Goal: Task Accomplishment & Management: Complete application form

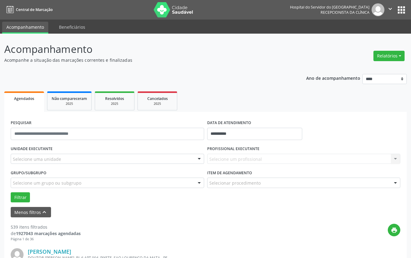
scroll to position [122, 0]
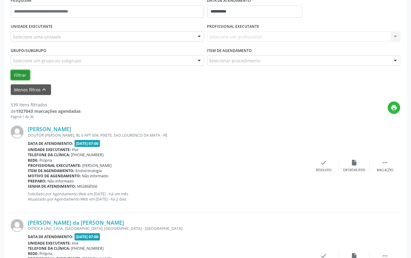
click at [22, 75] on button "Filtrar" at bounding box center [20, 75] width 19 height 10
click at [22, 74] on button "Filtrar" at bounding box center [20, 75] width 19 height 10
drag, startPoint x: 165, startPoint y: 139, endPoint x: 166, endPoint y: 143, distance: 3.8
click at [166, 142] on div "[PERSON_NAME] DOUTOR [PERSON_NAME], BL 6 APT 004, PIXETE, [GEOGRAPHIC_DATA] Dat…" at bounding box center [168, 166] width 281 height 80
click at [166, 143] on div "Data de atendimento: [DATE] 07:00" at bounding box center [168, 143] width 281 height 7
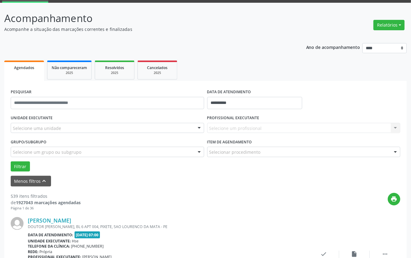
scroll to position [20, 0]
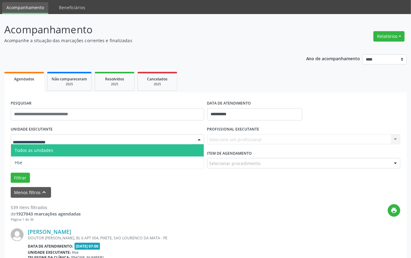
click at [69, 135] on div at bounding box center [108, 139] width 194 height 10
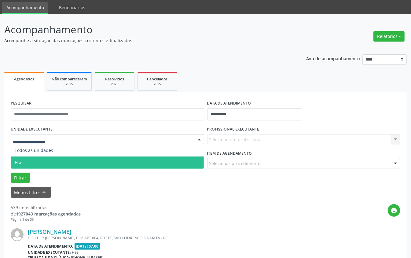
click at [73, 161] on span "Hse" at bounding box center [107, 163] width 193 height 12
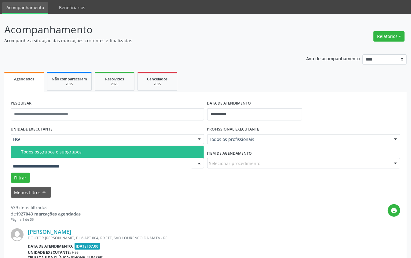
click at [77, 164] on input "text" at bounding box center [102, 166] width 179 height 12
click at [54, 167] on input "text" at bounding box center [102, 166] width 179 height 12
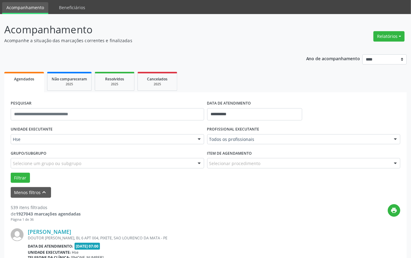
click at [103, 196] on div "Menos filtros keyboard_arrow_up" at bounding box center [205, 192] width 393 height 11
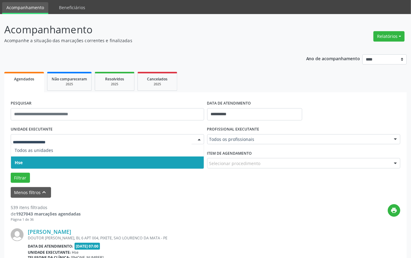
click at [82, 135] on div at bounding box center [108, 139] width 194 height 10
click at [77, 161] on span "Hse" at bounding box center [107, 163] width 193 height 12
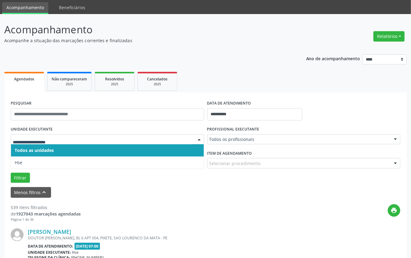
click at [81, 154] on span "Todos as unidades" at bounding box center [107, 150] width 193 height 12
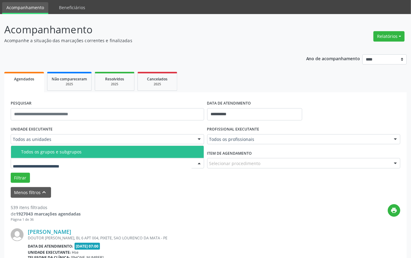
click at [70, 152] on div "Todos os grupos e subgrupos" at bounding box center [110, 152] width 179 height 5
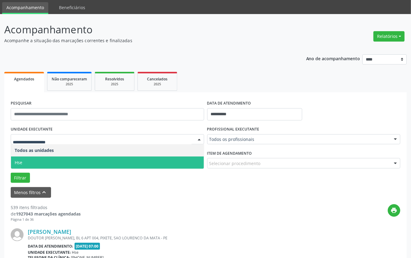
click at [73, 160] on span "Hse" at bounding box center [107, 163] width 193 height 12
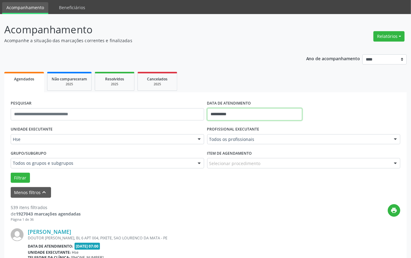
click at [234, 117] on input "**********" at bounding box center [254, 114] width 95 height 12
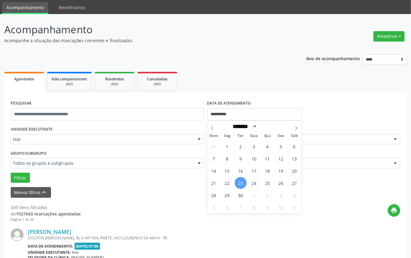
click at [239, 181] on span "23" at bounding box center [241, 183] width 12 height 12
type input "**********"
click at [239, 181] on span "23" at bounding box center [241, 183] width 12 height 12
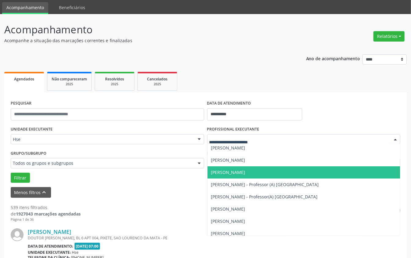
scroll to position [2446, 0]
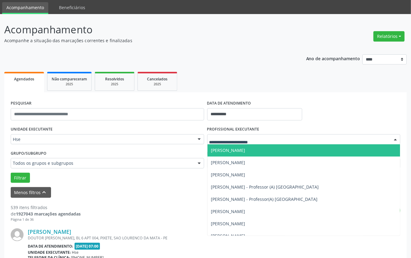
click at [209, 137] on div at bounding box center [304, 139] width 194 height 10
click at [209, 141] on input "text" at bounding box center [298, 142] width 179 height 12
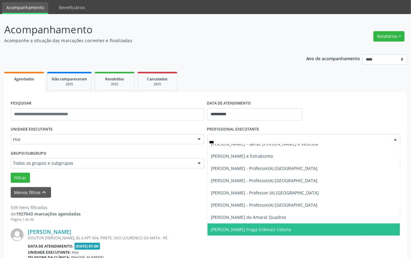
scroll to position [0, 0]
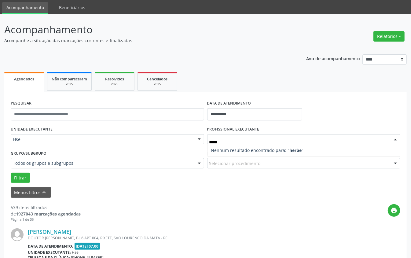
type input "******"
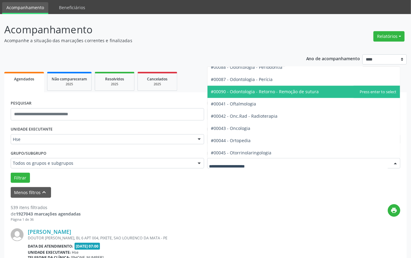
scroll to position [815, 0]
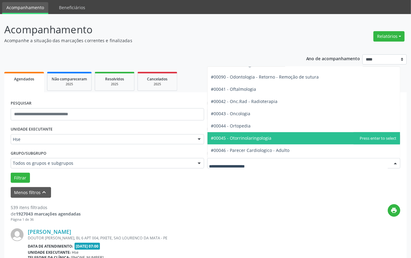
click at [255, 138] on span "#00045 - Otorrinolaringologia" at bounding box center [241, 138] width 61 height 6
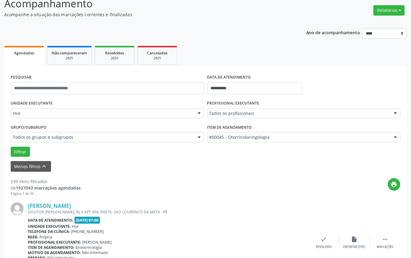
scroll to position [60, 0]
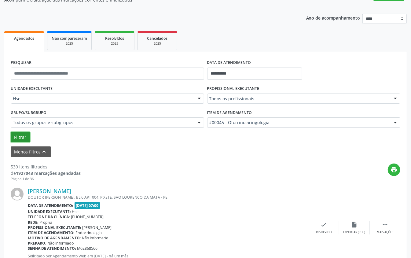
click at [17, 136] on button "Filtrar" at bounding box center [20, 137] width 19 height 10
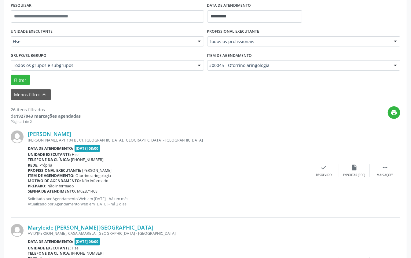
scroll to position [245, 0]
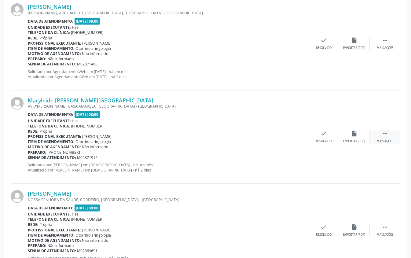
click at [383, 134] on icon "" at bounding box center [385, 133] width 7 height 7
click at [352, 134] on icon "alarm_off" at bounding box center [354, 133] width 7 height 7
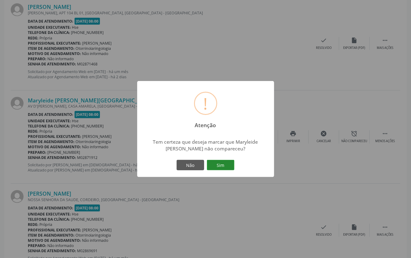
drag, startPoint x: 222, startPoint y: 163, endPoint x: 228, endPoint y: 163, distance: 5.5
click at [226, 163] on button "Sim" at bounding box center [221, 165] width 28 height 10
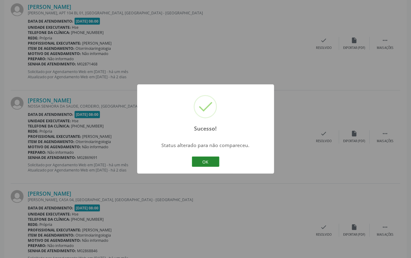
click at [204, 160] on button "OK" at bounding box center [206, 162] width 28 height 10
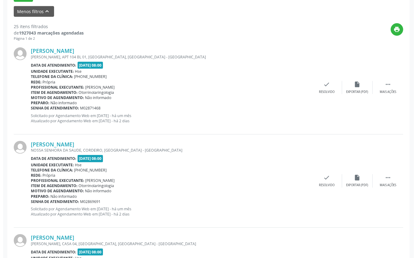
scroll to position [122, 0]
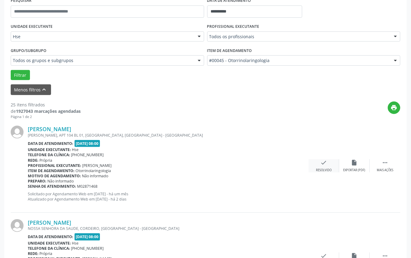
click at [325, 165] on icon "check" at bounding box center [324, 162] width 7 height 7
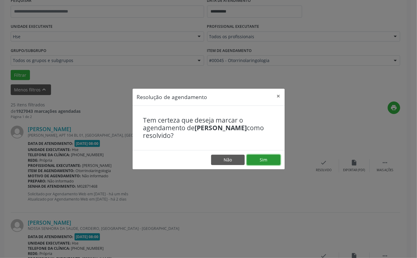
click at [261, 158] on button "Sim" at bounding box center [264, 160] width 34 height 10
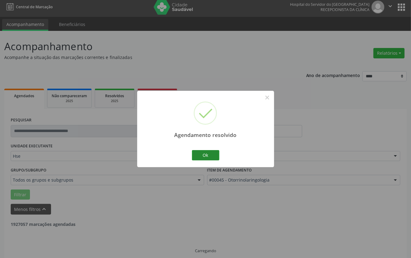
scroll to position [9, 0]
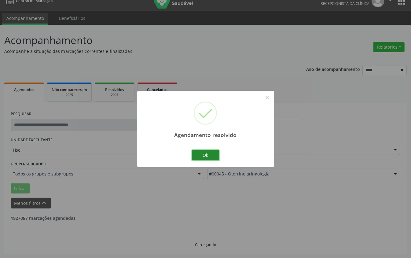
click at [205, 156] on button "Ok" at bounding box center [206, 155] width 28 height 10
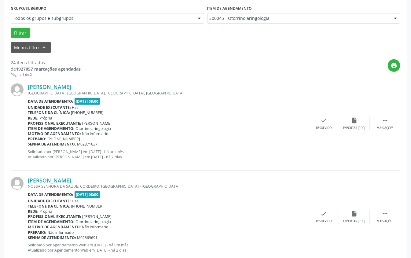
scroll to position [172, 0]
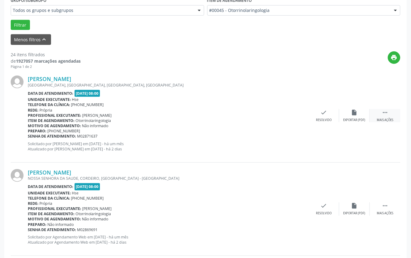
click at [385, 113] on icon "" at bounding box center [385, 112] width 7 height 7
click at [351, 111] on icon "alarm_off" at bounding box center [354, 112] width 7 height 7
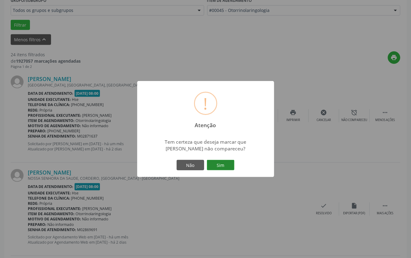
click at [222, 164] on button "Sim" at bounding box center [221, 165] width 28 height 10
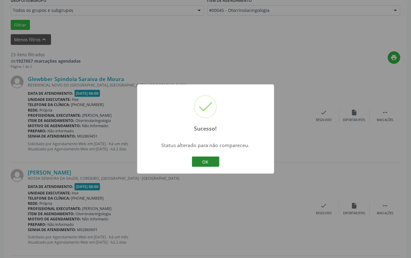
click at [207, 161] on button "OK" at bounding box center [206, 162] width 28 height 10
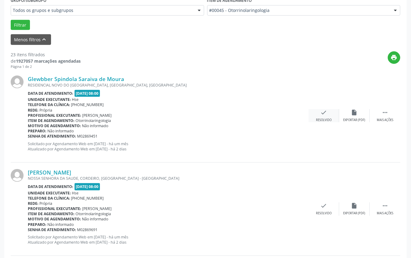
click at [321, 114] on icon "check" at bounding box center [324, 112] width 7 height 7
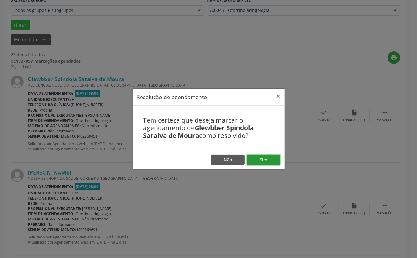
click at [261, 159] on button "Sim" at bounding box center [264, 160] width 34 height 10
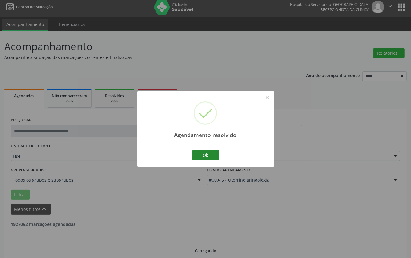
scroll to position [9, 0]
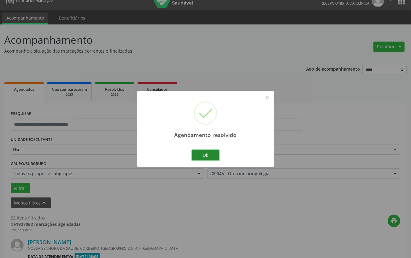
click at [202, 155] on button "Ok" at bounding box center [206, 155] width 28 height 10
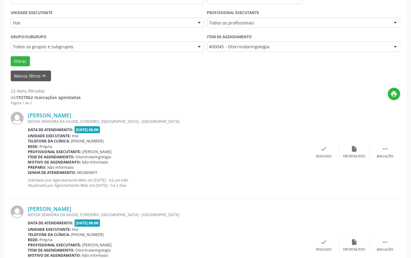
scroll to position [172, 0]
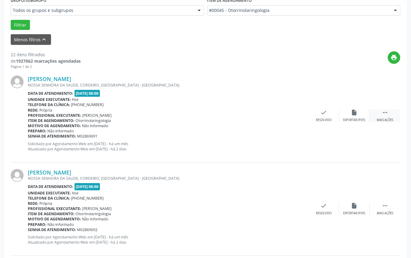
click at [384, 113] on icon "" at bounding box center [385, 112] width 7 height 7
click at [352, 112] on icon "alarm_off" at bounding box center [354, 112] width 7 height 7
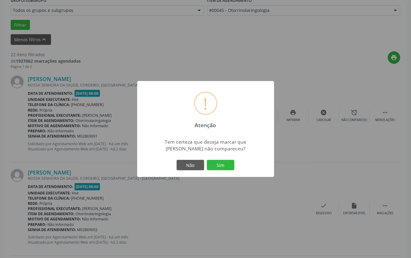
drag, startPoint x: 222, startPoint y: 165, endPoint x: 224, endPoint y: 152, distance: 13.6
click at [222, 165] on button "Sim" at bounding box center [221, 165] width 28 height 10
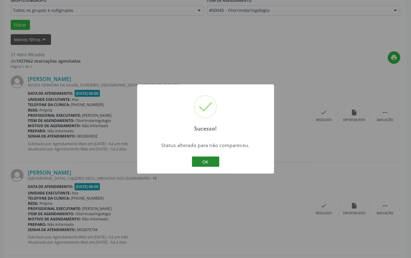
click at [202, 161] on button "OK" at bounding box center [206, 162] width 28 height 10
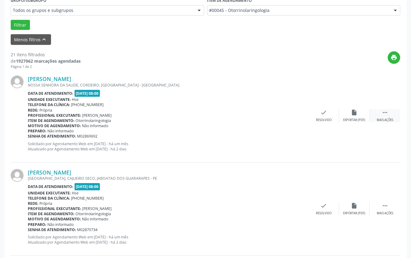
click at [390, 112] on div " Mais ações" at bounding box center [385, 115] width 31 height 13
click at [357, 109] on div "[PERSON_NAME] NOSSA SENHORA DA SAUDE, CORDEIRO, [GEOGRAPHIC_DATA] - PE Data de …" at bounding box center [206, 115] width 390 height 93
click at [352, 111] on icon "alarm_off" at bounding box center [354, 112] width 7 height 7
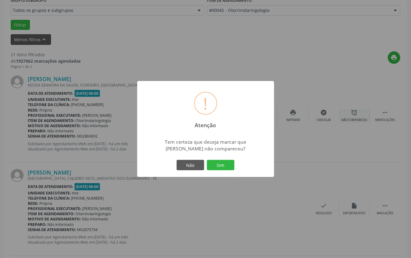
click at [352, 111] on div "! Atenção × Tem certeza que deseja marcar que [PERSON_NAME] não compareceu? Não…" at bounding box center [205, 129] width 411 height 258
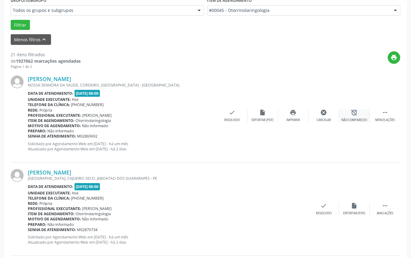
click at [353, 112] on icon "alarm_off" at bounding box center [354, 112] width 7 height 7
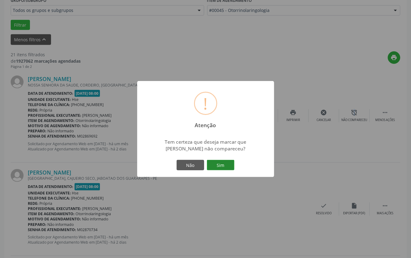
click at [220, 164] on button "Sim" at bounding box center [221, 165] width 28 height 10
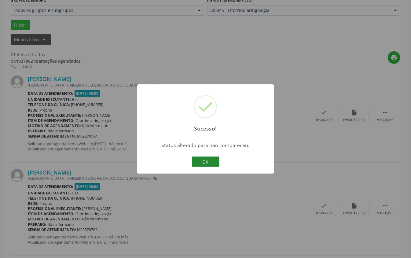
click at [205, 162] on button "OK" at bounding box center [206, 162] width 28 height 10
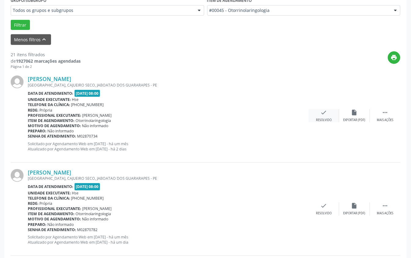
click at [325, 113] on icon "check" at bounding box center [324, 112] width 7 height 7
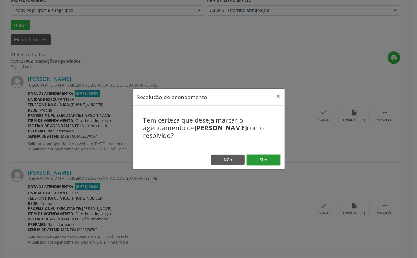
click at [262, 155] on button "Sim" at bounding box center [264, 160] width 34 height 10
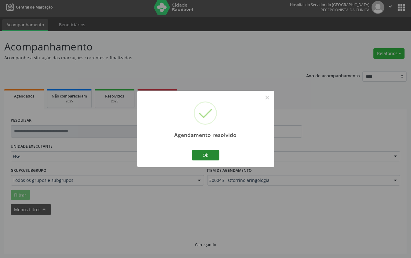
scroll to position [9, 0]
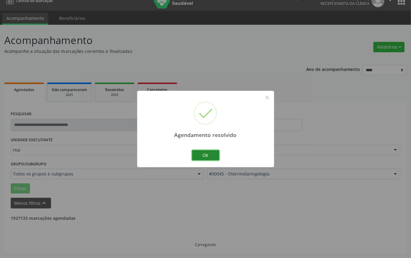
click at [209, 154] on button "Ok" at bounding box center [206, 155] width 28 height 10
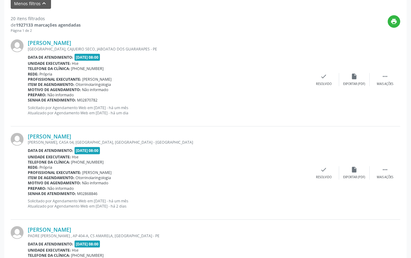
scroll to position [213, 0]
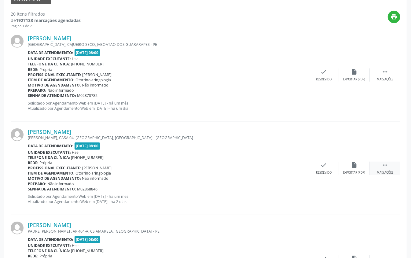
click at [384, 166] on icon "" at bounding box center [385, 165] width 7 height 7
click at [352, 163] on icon "alarm_off" at bounding box center [354, 165] width 7 height 7
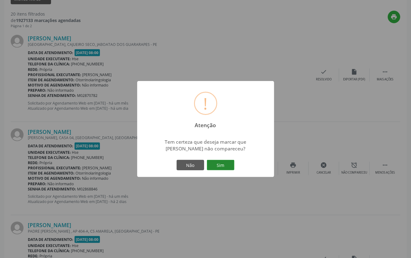
click at [220, 164] on button "Sim" at bounding box center [221, 165] width 28 height 10
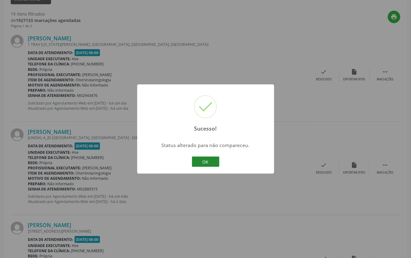
click at [207, 162] on button "OK" at bounding box center [206, 162] width 28 height 10
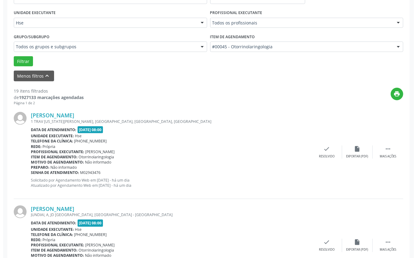
scroll to position [150, 0]
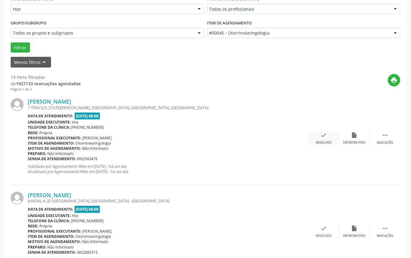
click at [322, 135] on icon "check" at bounding box center [324, 135] width 7 height 7
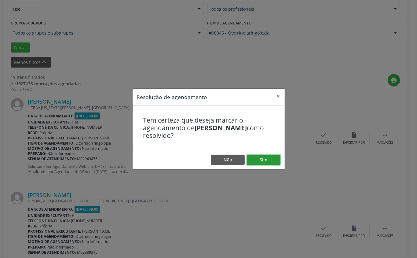
click at [263, 157] on button "Sim" at bounding box center [264, 160] width 34 height 10
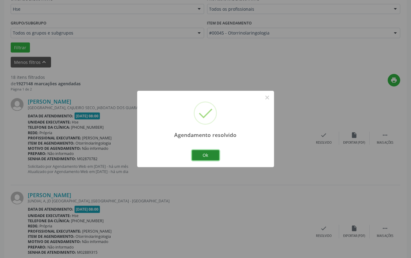
click at [205, 155] on button "Ok" at bounding box center [206, 155] width 28 height 10
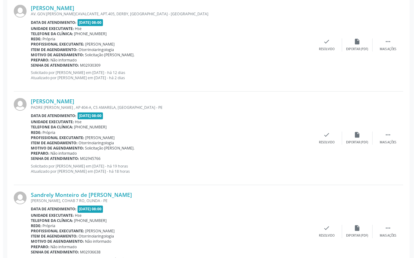
scroll to position [620, 0]
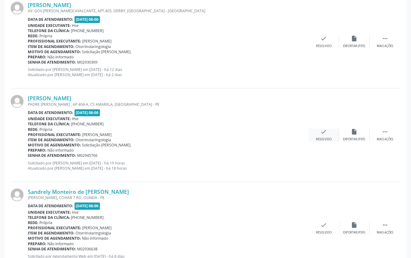
click at [322, 135] on icon "check" at bounding box center [324, 131] width 7 height 7
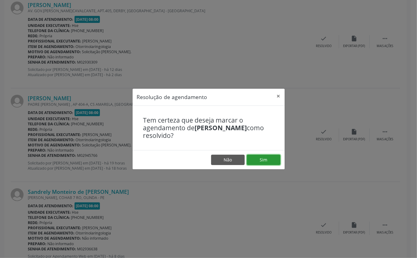
click at [262, 160] on button "Sim" at bounding box center [264, 160] width 34 height 10
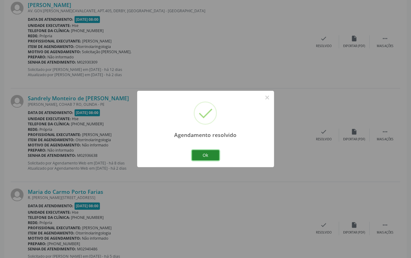
click at [201, 153] on button "Ok" at bounding box center [206, 155] width 28 height 10
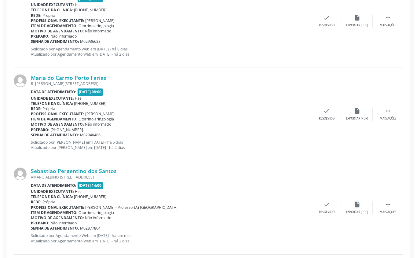
scroll to position [702, 0]
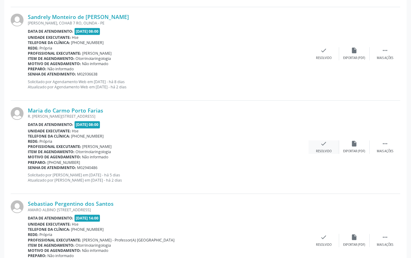
click at [320, 144] on div "check Resolvido" at bounding box center [324, 146] width 31 height 13
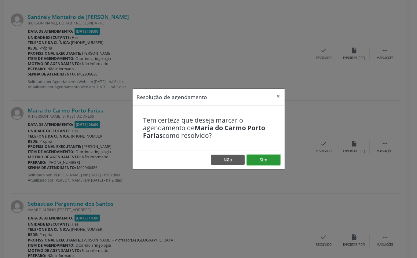
click at [261, 157] on button "Sim" at bounding box center [264, 160] width 34 height 10
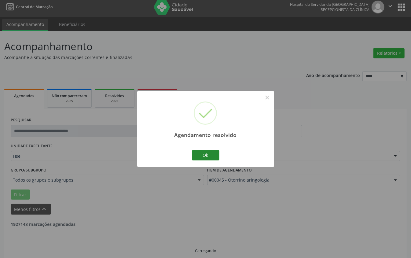
scroll to position [9, 0]
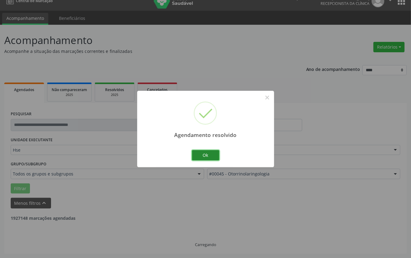
click at [202, 153] on button "Ok" at bounding box center [206, 155] width 28 height 10
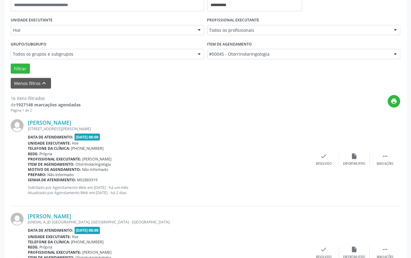
scroll to position [172, 0]
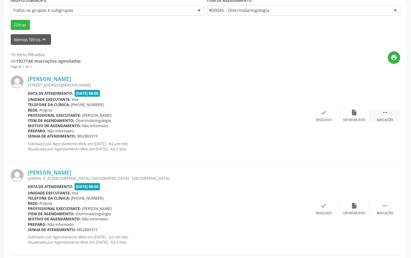
click at [385, 111] on icon "" at bounding box center [385, 112] width 7 height 7
click at [354, 111] on icon "alarm_off" at bounding box center [354, 112] width 7 height 7
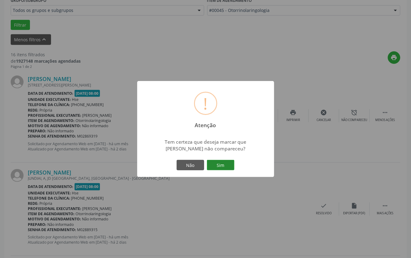
click at [220, 163] on button "Sim" at bounding box center [221, 165] width 28 height 10
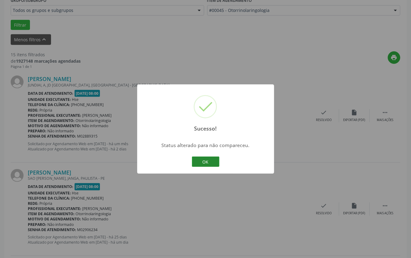
click at [202, 158] on button "OK" at bounding box center [206, 162] width 28 height 10
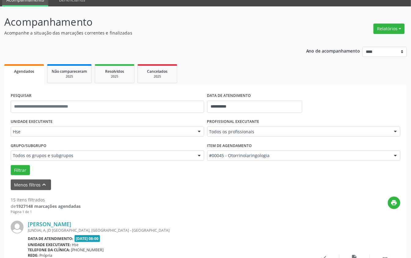
scroll to position [41, 0]
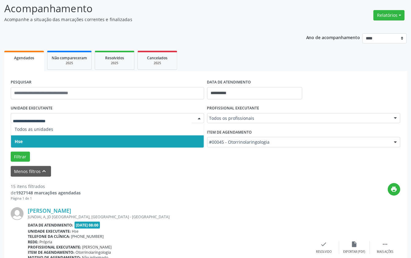
click at [50, 139] on span "Hse" at bounding box center [107, 141] width 193 height 12
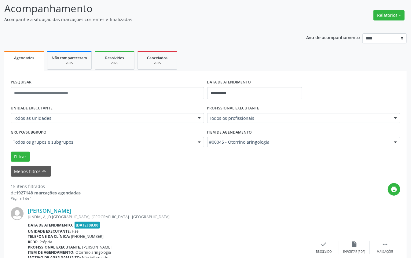
click at [50, 131] on div "Grupo/Subgrupo Todos os grupos e subgrupos Todos os grupos e subgrupos Nenhum r…" at bounding box center [108, 138] width 194 height 20
drag, startPoint x: 51, startPoint y: 135, endPoint x: 51, endPoint y: 142, distance: 7.6
click at [51, 142] on div "Grupo/Subgrupo Todos os grupos e subgrupos Todos os grupos e subgrupos Nenhum r…" at bounding box center [108, 138] width 194 height 20
drag, startPoint x: 45, startPoint y: 145, endPoint x: 49, endPoint y: 130, distance: 15.1
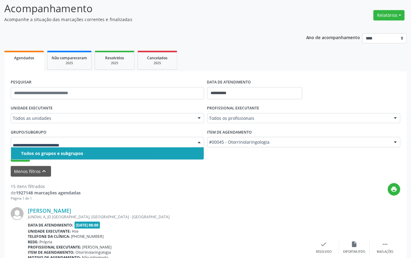
click at [50, 126] on div "UNIDADE EXECUTANTE Todos as unidades Todos as unidades Hse Nenhum resultado enc…" at bounding box center [107, 116] width 197 height 24
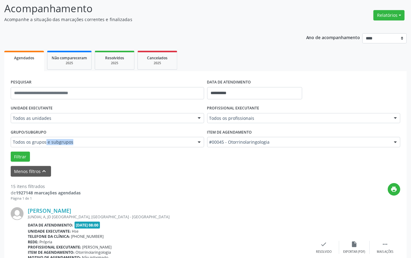
drag, startPoint x: 46, startPoint y: 150, endPoint x: 47, endPoint y: 125, distance: 24.5
click at [46, 143] on div "Grupo/Subgrupo Todos os grupos e subgrupos Todos os grupos e subgrupos Nenhum r…" at bounding box center [107, 140] width 197 height 24
click at [49, 114] on div "Todos as unidades" at bounding box center [108, 118] width 194 height 10
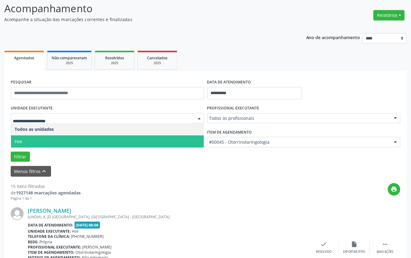
click at [52, 141] on span "Hse" at bounding box center [107, 141] width 193 height 12
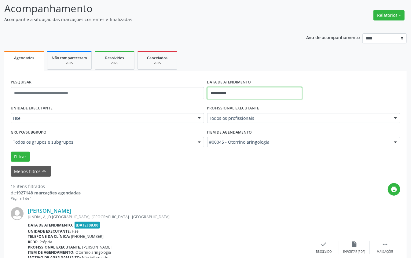
click at [229, 94] on input "**********" at bounding box center [254, 93] width 95 height 12
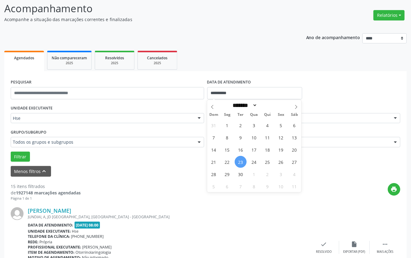
click at [239, 161] on span "23" at bounding box center [241, 162] width 12 height 12
type input "**********"
click at [239, 161] on span "23" at bounding box center [241, 162] width 12 height 12
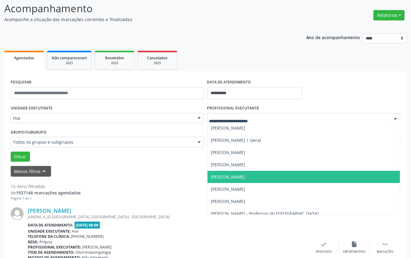
scroll to position [3996, 0]
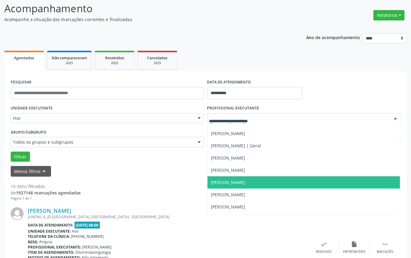
click at [227, 183] on span "[PERSON_NAME]" at bounding box center [228, 183] width 34 height 6
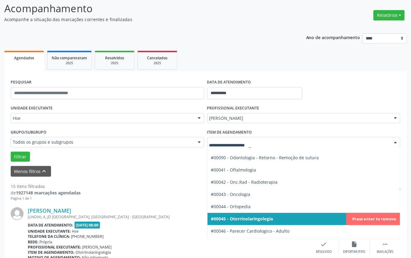
click at [254, 218] on span "#00045 - Otorrinolaringologia" at bounding box center [242, 219] width 62 height 6
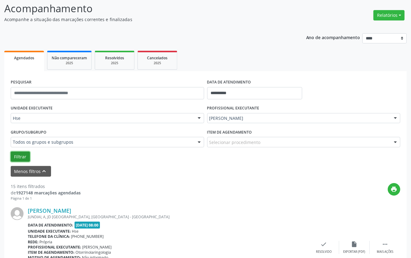
click at [18, 156] on button "Filtrar" at bounding box center [20, 157] width 19 height 10
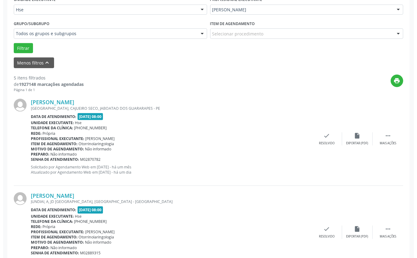
scroll to position [122, 0]
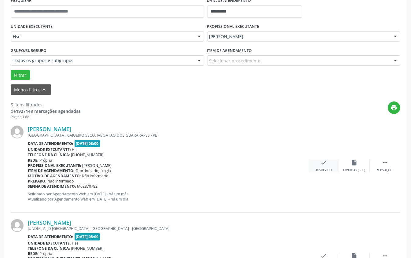
click at [324, 163] on icon "check" at bounding box center [324, 162] width 7 height 7
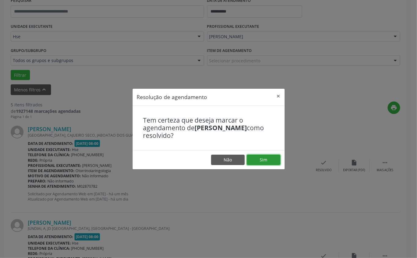
click at [263, 161] on button "Sim" at bounding box center [264, 160] width 34 height 10
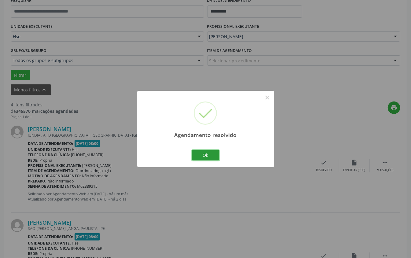
click at [204, 154] on button "Ok" at bounding box center [206, 155] width 28 height 10
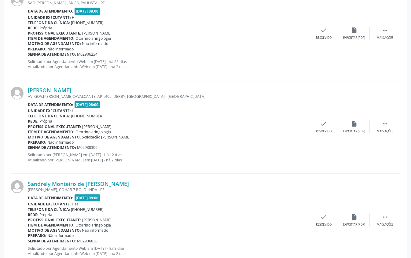
scroll to position [368, 0]
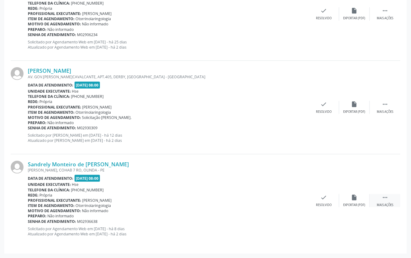
click at [383, 196] on icon "" at bounding box center [385, 197] width 7 height 7
click at [354, 196] on icon "alarm_off" at bounding box center [354, 197] width 7 height 7
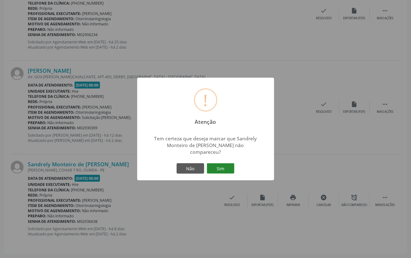
click at [220, 165] on button "Sim" at bounding box center [221, 168] width 28 height 10
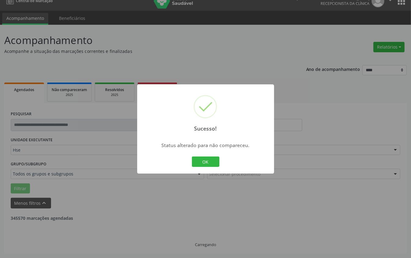
scroll to position [275, 0]
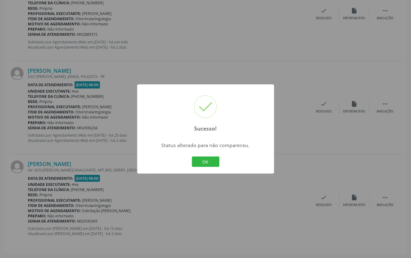
click at [192, 157] on button "OK" at bounding box center [206, 162] width 28 height 10
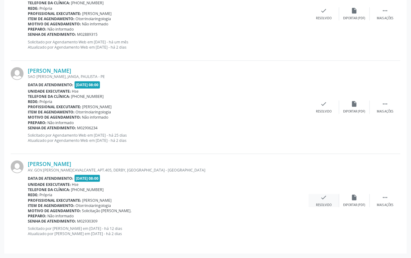
click at [324, 196] on icon "check" at bounding box center [324, 197] width 7 height 7
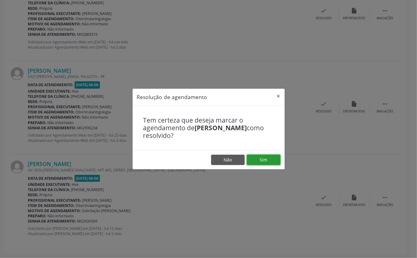
click at [262, 157] on button "Sim" at bounding box center [264, 160] width 34 height 10
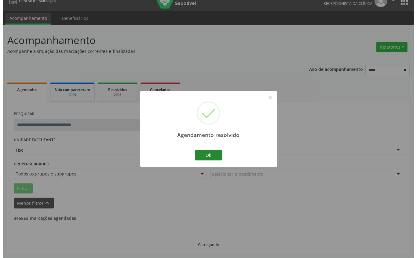
scroll to position [181, 0]
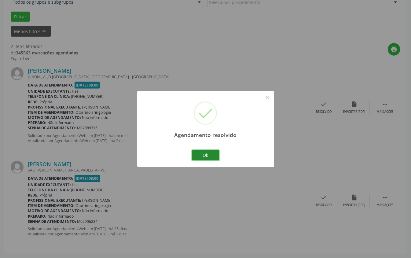
click at [203, 157] on button "Ok" at bounding box center [206, 155] width 28 height 10
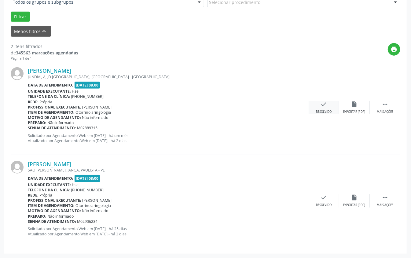
click at [323, 103] on icon "check" at bounding box center [324, 104] width 7 height 7
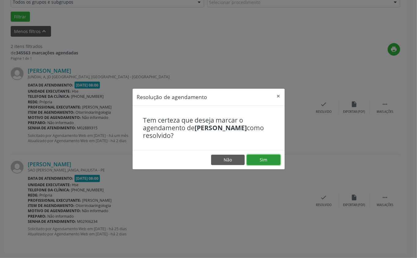
click at [262, 159] on button "Sim" at bounding box center [264, 160] width 34 height 10
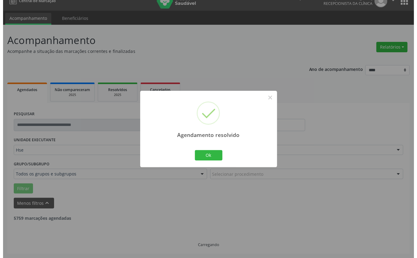
scroll to position [87, 0]
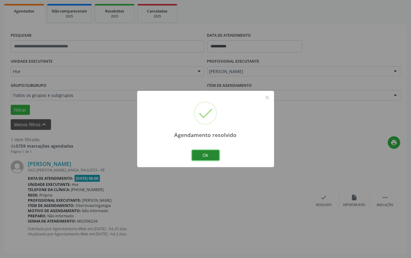
click at [204, 154] on button "Ok" at bounding box center [206, 155] width 28 height 10
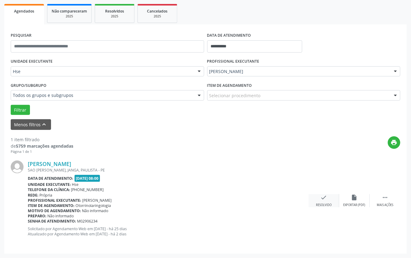
click at [323, 200] on icon "check" at bounding box center [324, 197] width 7 height 7
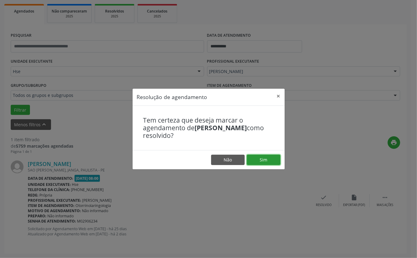
click at [262, 158] on button "Sim" at bounding box center [264, 160] width 34 height 10
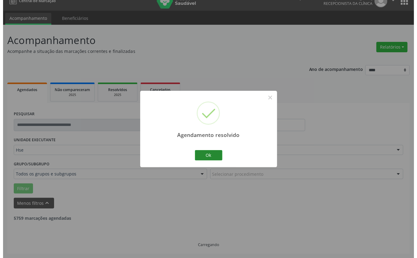
scroll to position [0, 0]
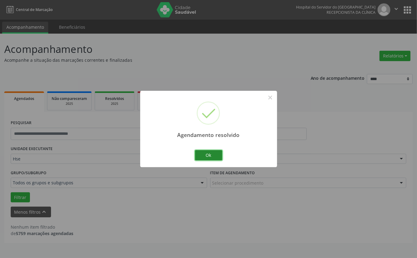
click at [206, 153] on button "Ok" at bounding box center [209, 155] width 28 height 10
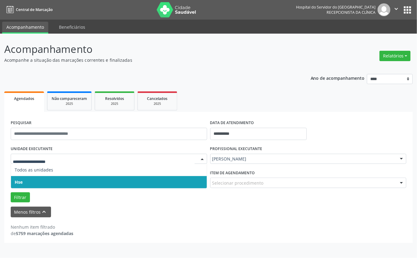
click at [33, 181] on span "Hse" at bounding box center [109, 182] width 196 height 12
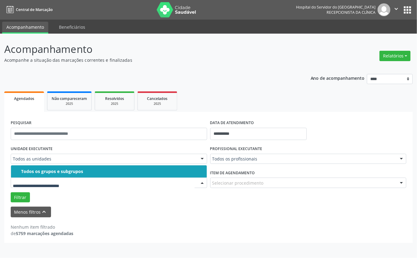
click at [37, 170] on div "Todos os grupos e subgrupos" at bounding box center [112, 171] width 182 height 5
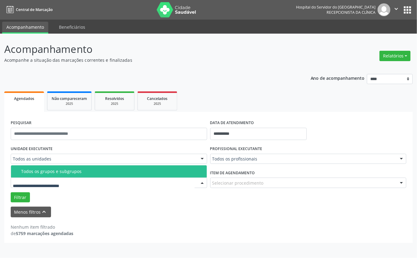
click at [20, 189] on input "text" at bounding box center [104, 186] width 182 height 12
click at [40, 177] on span "Todos os grupos e subgrupos" at bounding box center [109, 171] width 196 height 12
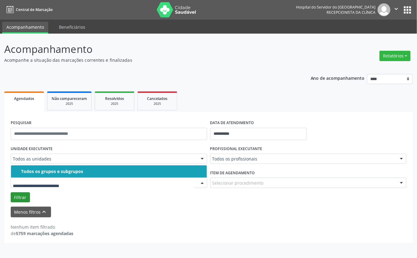
drag, startPoint x: 46, startPoint y: 192, endPoint x: 26, endPoint y: 194, distance: 19.3
click at [39, 193] on div "UNIDADE EXECUTANTE Todos as unidades Todos as unidades Hse Nenhum resultado enc…" at bounding box center [208, 173] width 399 height 58
click at [237, 138] on input "**********" at bounding box center [258, 134] width 97 height 12
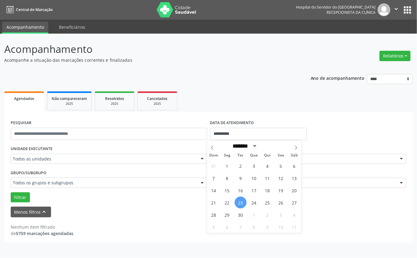
click at [241, 201] on span "23" at bounding box center [241, 203] width 12 height 12
type input "**********"
click at [239, 201] on span "23" at bounding box center [241, 203] width 12 height 12
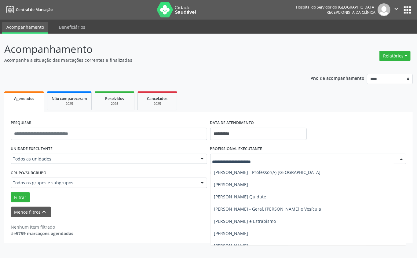
scroll to position [3425, 0]
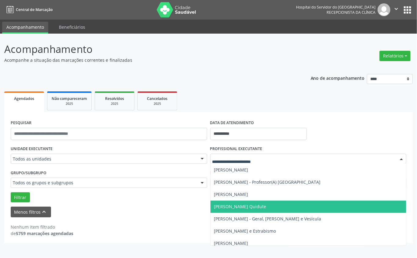
click at [221, 207] on span "[PERSON_NAME] Quidute" at bounding box center [240, 207] width 52 height 6
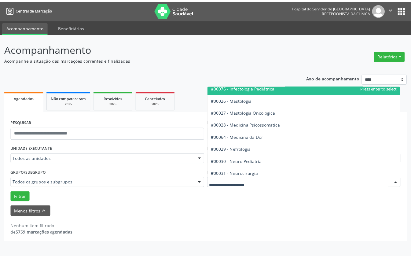
scroll to position [545, 0]
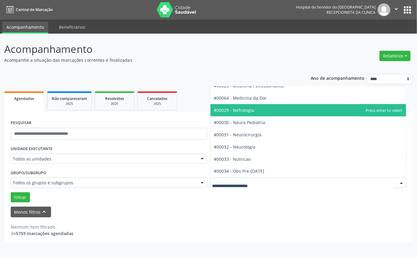
click at [240, 109] on span "#00029 - Nefrologia" at bounding box center [234, 110] width 40 height 6
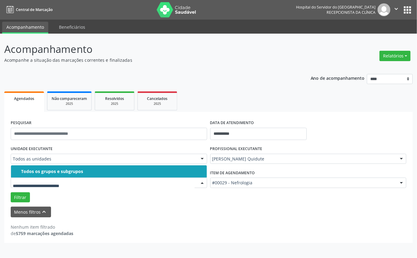
click at [34, 172] on div "Todos os grupos e subgrupos" at bounding box center [112, 171] width 182 height 5
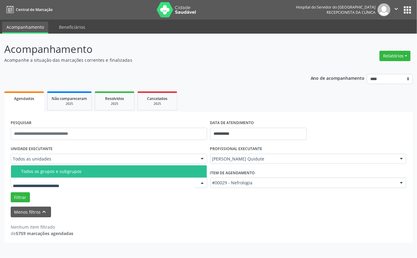
drag, startPoint x: 52, startPoint y: 169, endPoint x: 51, endPoint y: 175, distance: 5.9
click at [53, 171] on div "Todos os grupos e subgrupos" at bounding box center [112, 171] width 182 height 5
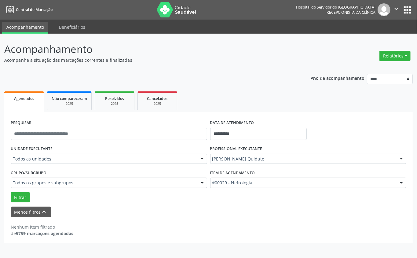
drag, startPoint x: 17, startPoint y: 195, endPoint x: 98, endPoint y: 242, distance: 94.7
click at [98, 242] on div "**********" at bounding box center [208, 177] width 409 height 131
click at [21, 196] on button "Filtrar" at bounding box center [20, 197] width 19 height 10
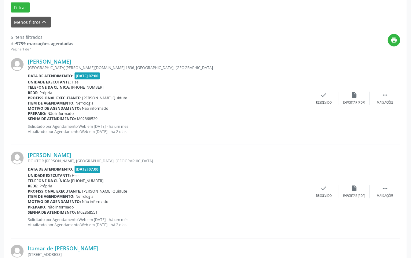
scroll to position [81, 0]
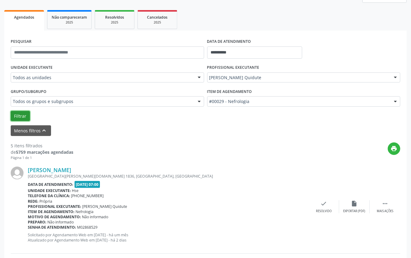
click at [23, 115] on button "Filtrar" at bounding box center [20, 116] width 19 height 10
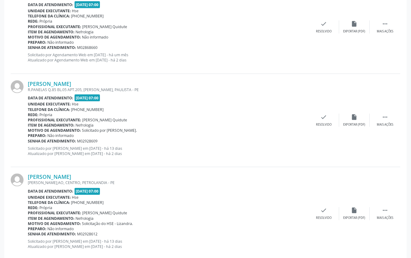
scroll to position [461, 0]
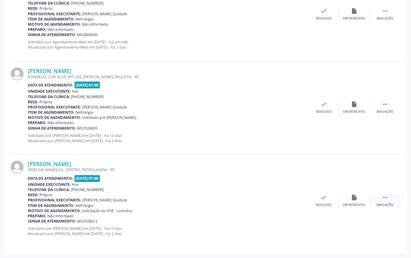
click at [385, 197] on icon "" at bounding box center [385, 197] width 7 height 7
click at [353, 196] on icon "alarm_off" at bounding box center [354, 197] width 7 height 7
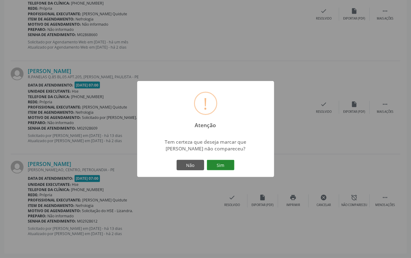
click at [223, 165] on button "Sim" at bounding box center [221, 165] width 28 height 10
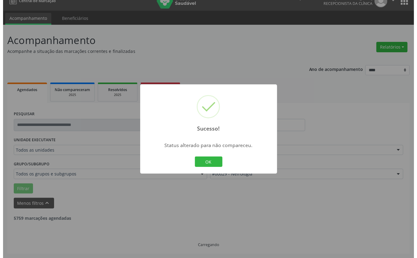
scroll to position [368, 0]
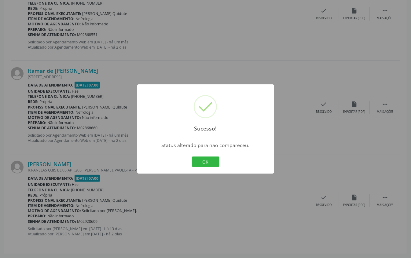
click at [192, 157] on button "OK" at bounding box center [206, 162] width 28 height 10
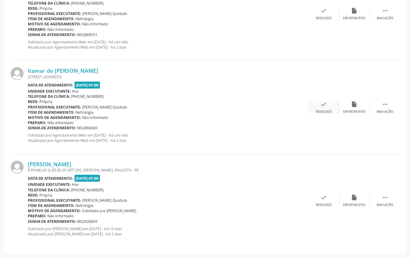
click at [325, 102] on icon "check" at bounding box center [324, 104] width 7 height 7
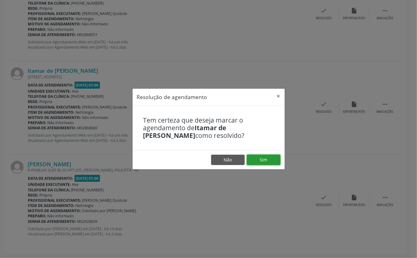
click at [262, 159] on button "Sim" at bounding box center [264, 160] width 34 height 10
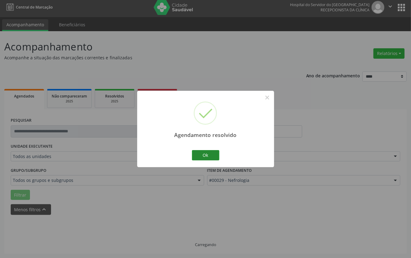
scroll to position [275, 0]
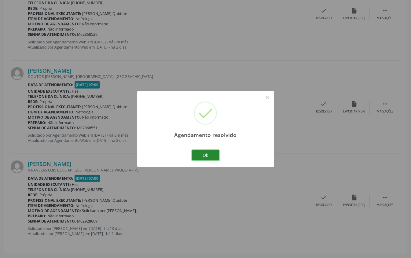
click at [206, 154] on button "Ok" at bounding box center [206, 155] width 28 height 10
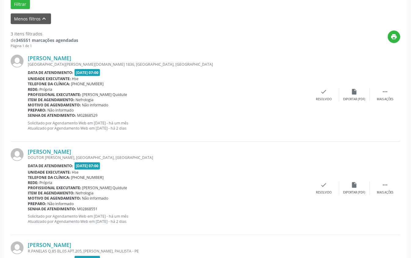
scroll to position [152, 0]
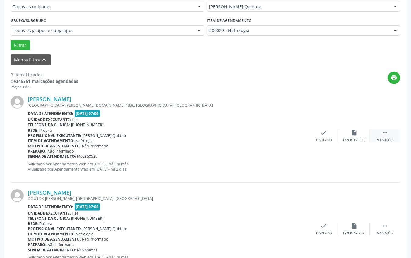
click at [386, 130] on icon "" at bounding box center [385, 132] width 7 height 7
click at [354, 132] on icon "alarm_off" at bounding box center [354, 132] width 7 height 7
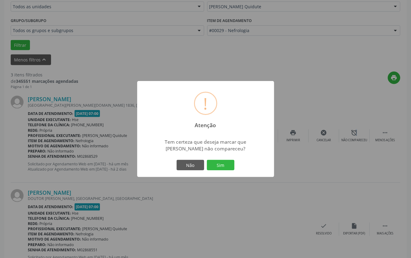
drag, startPoint x: 217, startPoint y: 164, endPoint x: 223, endPoint y: 164, distance: 6.1
click at [218, 164] on button "Sim" at bounding box center [221, 165] width 28 height 10
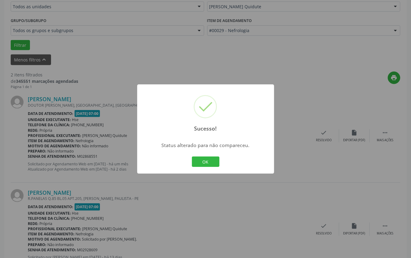
drag, startPoint x: 207, startPoint y: 160, endPoint x: 230, endPoint y: 161, distance: 23.3
click at [207, 160] on button "OK" at bounding box center [206, 162] width 28 height 10
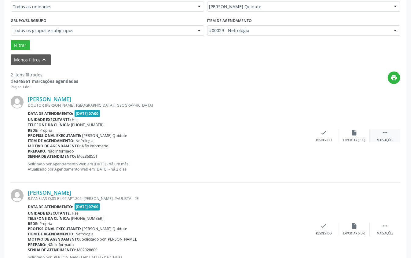
click at [385, 133] on icon "" at bounding box center [385, 132] width 7 height 7
click at [357, 131] on icon "alarm_off" at bounding box center [354, 132] width 7 height 7
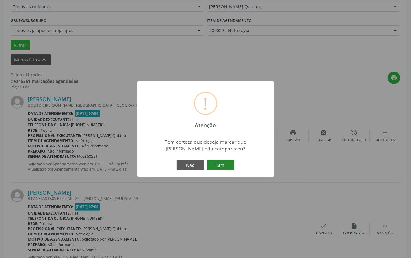
click at [222, 165] on button "Sim" at bounding box center [221, 165] width 28 height 10
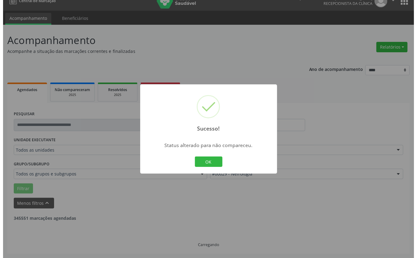
scroll to position [87, 0]
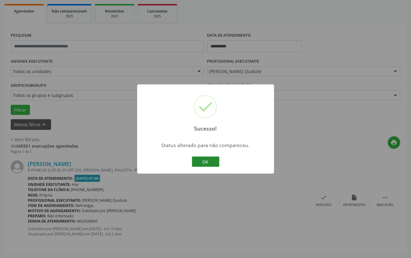
click at [204, 159] on button "OK" at bounding box center [206, 162] width 28 height 10
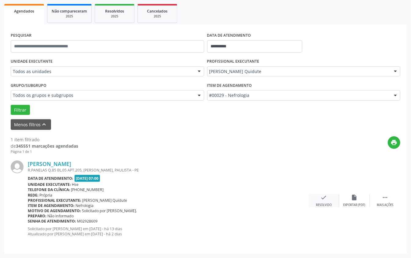
click at [323, 197] on icon "check" at bounding box center [324, 197] width 7 height 7
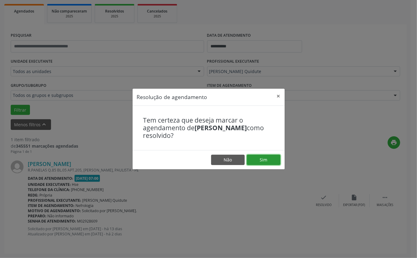
click at [261, 159] on button "Sim" at bounding box center [264, 160] width 34 height 10
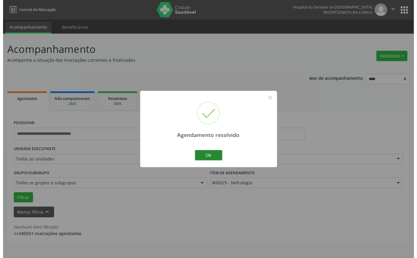
scroll to position [0, 0]
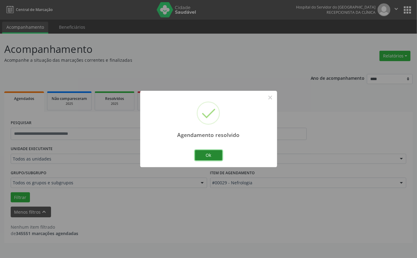
click at [207, 154] on button "Ok" at bounding box center [209, 155] width 28 height 10
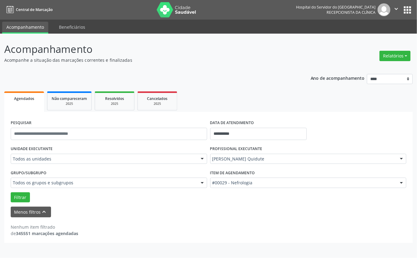
drag, startPoint x: 45, startPoint y: 238, endPoint x: 48, endPoint y: 243, distance: 5.7
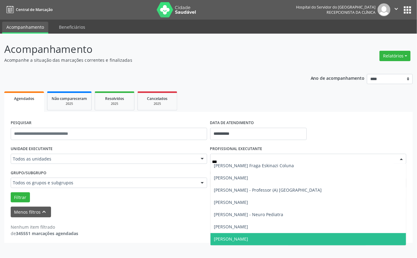
scroll to position [28, 0]
type input "****"
click at [210, 84] on div "**********" at bounding box center [208, 156] width 409 height 173
